Goal: Task Accomplishment & Management: Use online tool/utility

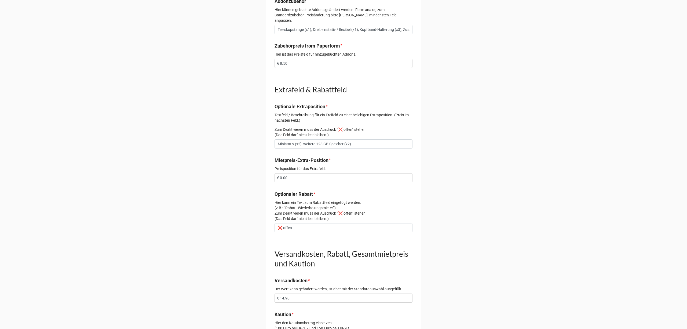
scroll to position [429, 0]
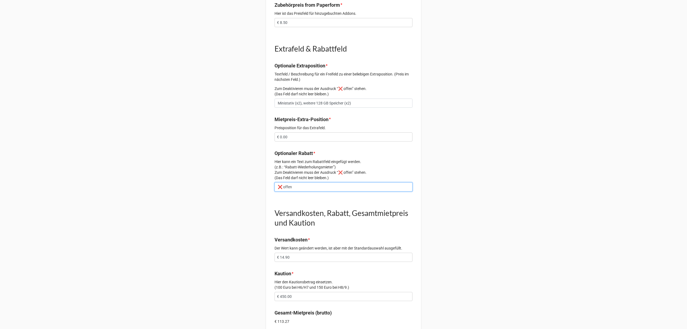
drag, startPoint x: 259, startPoint y: 179, endPoint x: 215, endPoint y: 179, distance: 43.7
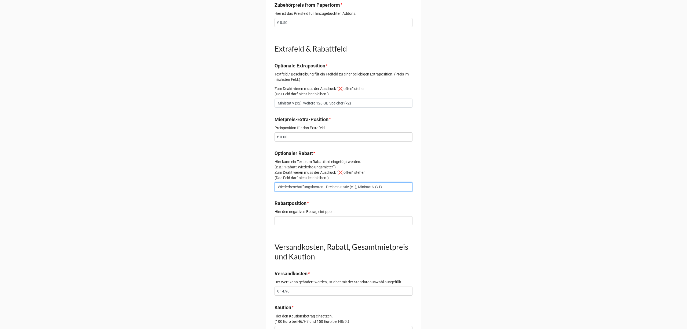
type input "Wiederbeschaffungskosten - Dreibeinstativ (x1), Ministativ (x1)"
type input "€ 0.00"
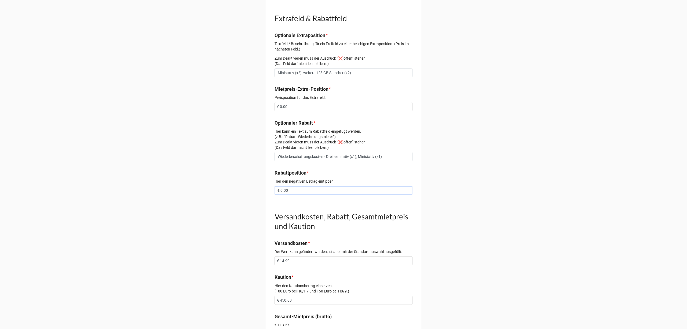
scroll to position [490, 0]
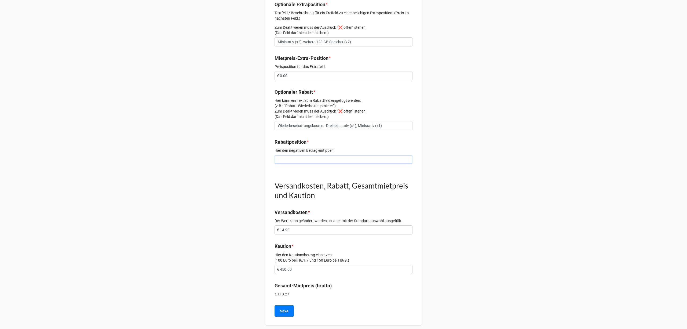
click at [285, 158] on input "text" at bounding box center [343, 159] width 138 height 9
type input "€ 20.00"
click at [281, 265] on input "€ 450.00" at bounding box center [343, 269] width 138 height 9
click at [284, 265] on input "€ 450.00" at bounding box center [343, 269] width 138 height 9
type input "€ 430.00"
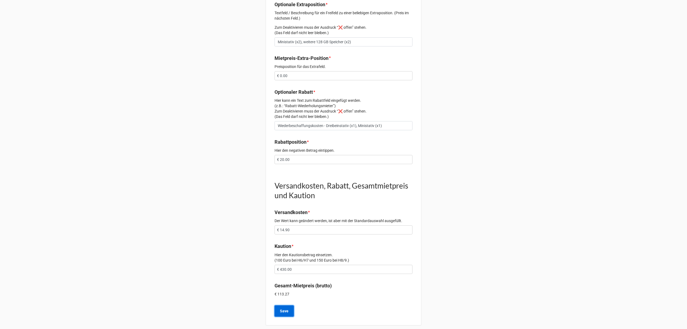
click at [287, 305] on button "Save" at bounding box center [283, 310] width 19 height 11
